Goal: Find specific page/section: Find specific page/section

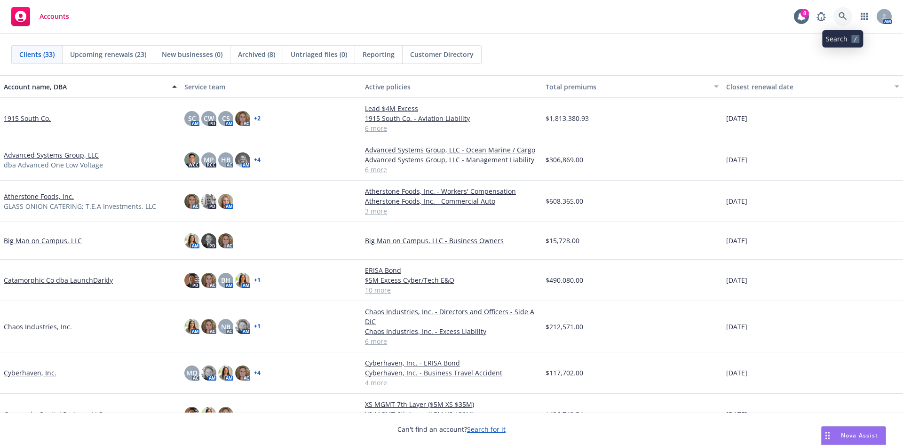
click at [846, 16] on icon at bounding box center [843, 16] width 8 height 8
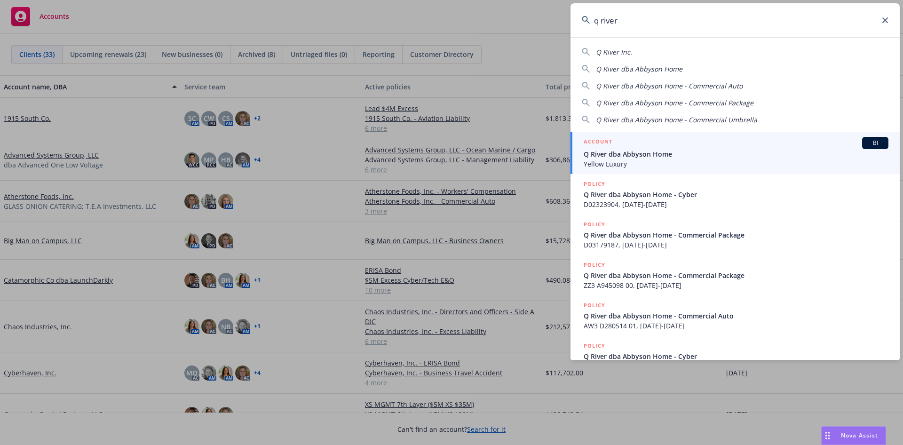
type input "q river"
click at [658, 143] on div "ACCOUNT BI" at bounding box center [736, 143] width 305 height 12
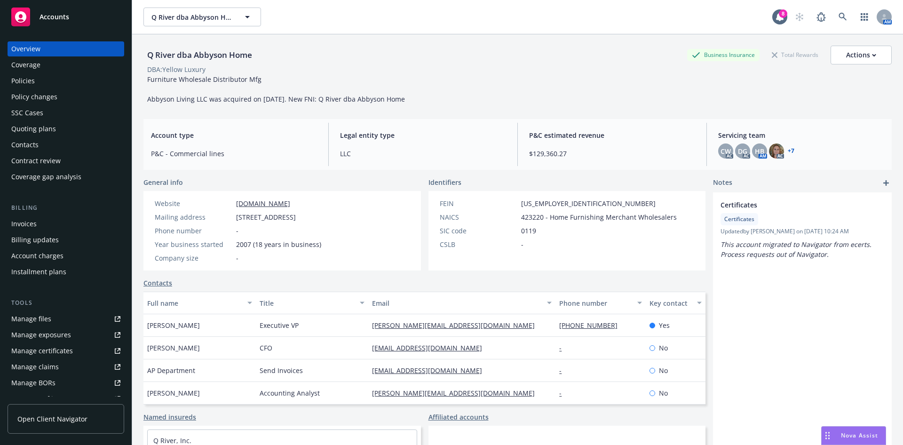
click at [41, 222] on div "Invoices" at bounding box center [65, 223] width 109 height 15
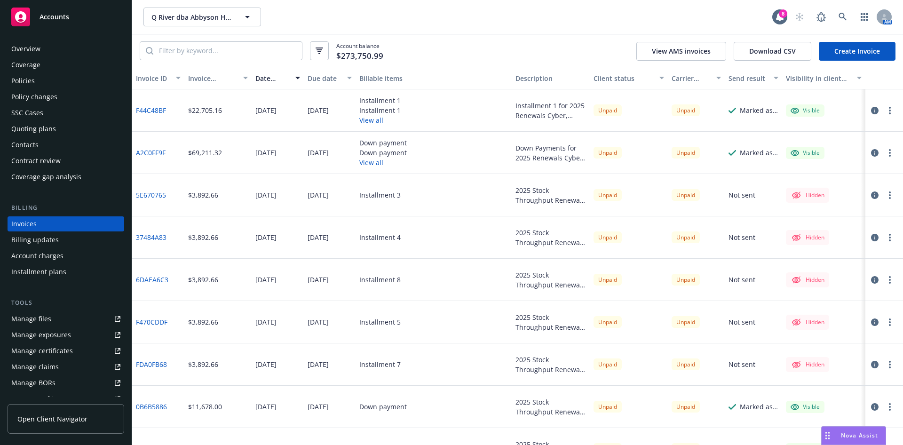
click at [871, 151] on icon "button" at bounding box center [875, 153] width 8 height 8
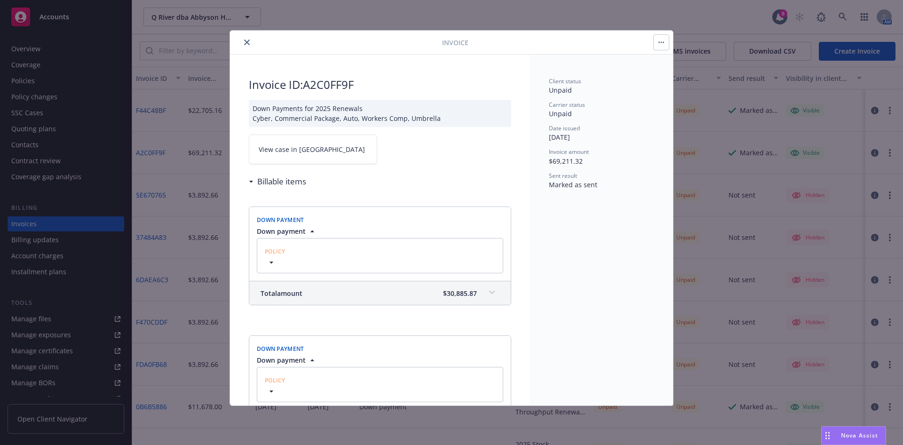
click at [313, 147] on link "View case in [GEOGRAPHIC_DATA]" at bounding box center [313, 150] width 128 height 30
